Goal: Transaction & Acquisition: Purchase product/service

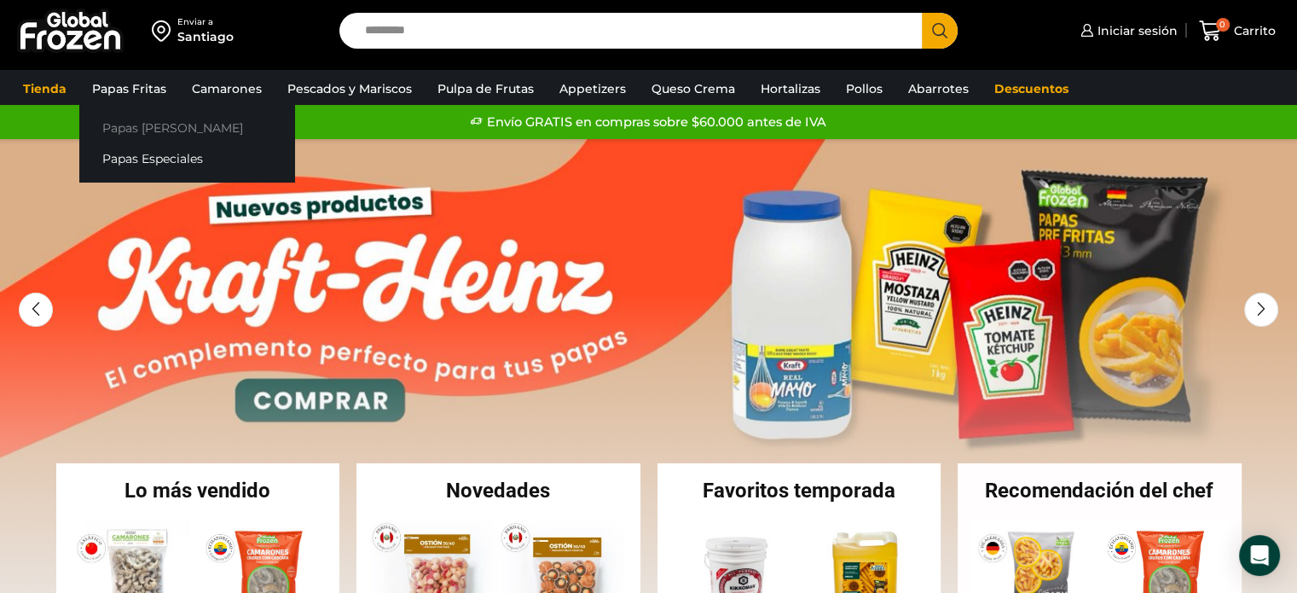
click at [120, 120] on link "Papas [PERSON_NAME]" at bounding box center [186, 128] width 215 height 32
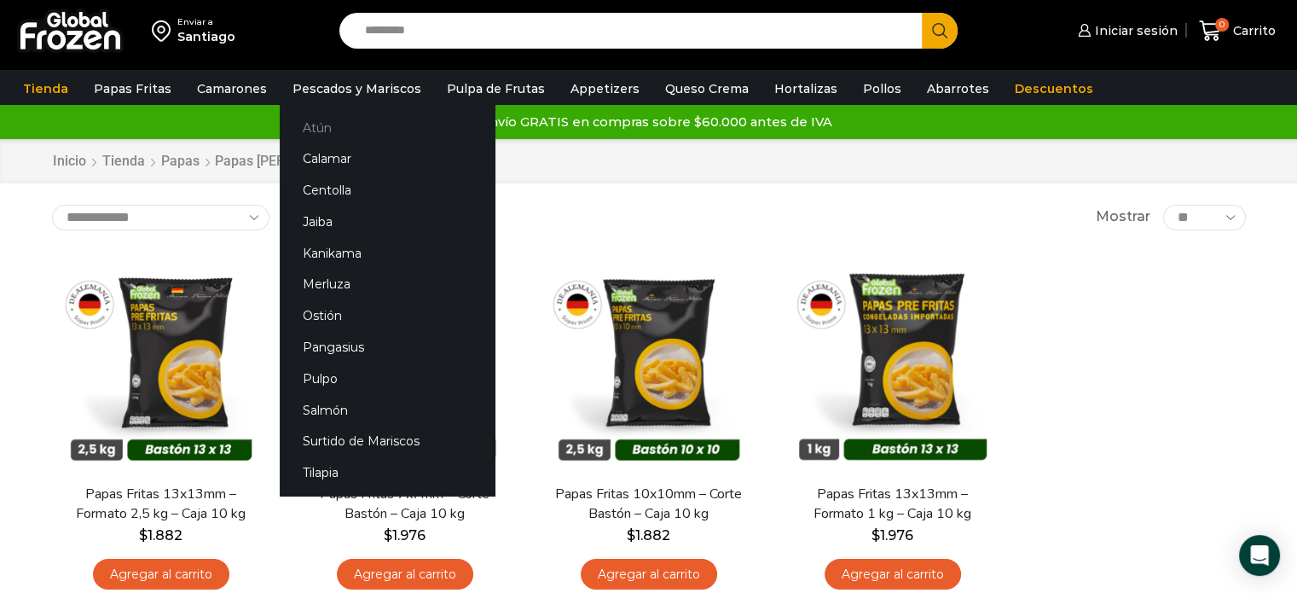
click at [319, 124] on link "Atún" at bounding box center [387, 128] width 215 height 32
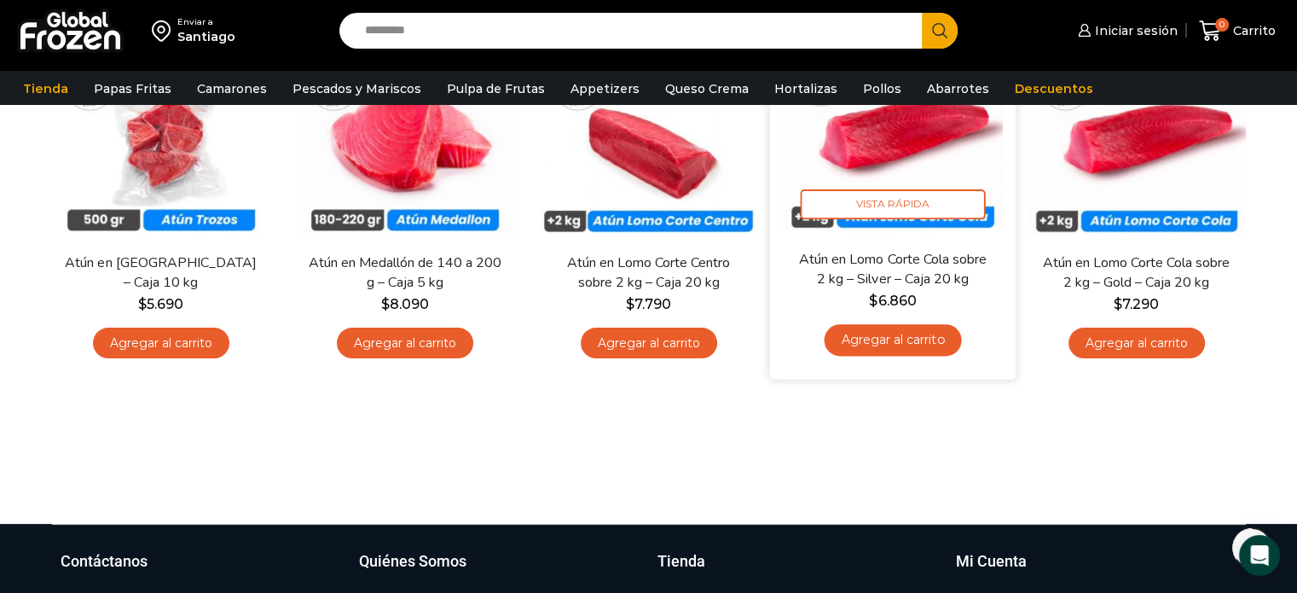
scroll to position [85, 0]
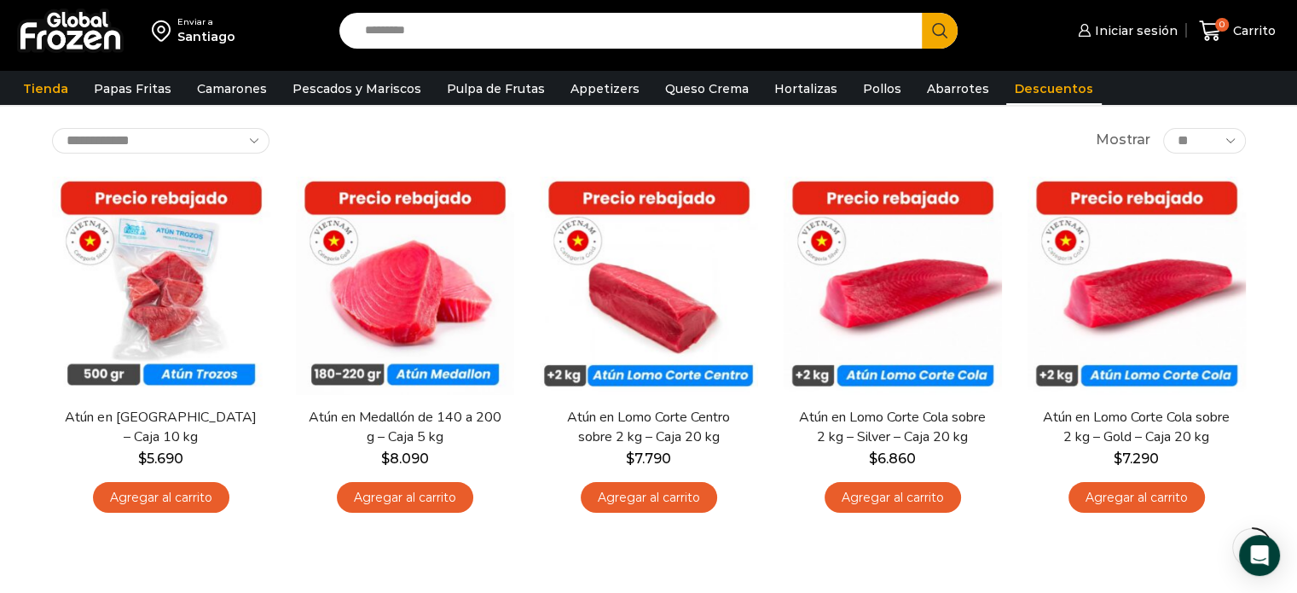
click at [1016, 84] on link "Descuentos" at bounding box center [1053, 88] width 95 height 32
